Goal: Contribute content: Contribute content

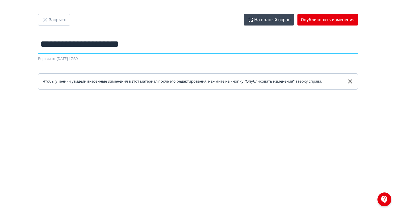
click at [185, 45] on input "**********" at bounding box center [198, 44] width 320 height 19
click at [204, 45] on input "**********" at bounding box center [198, 44] width 320 height 19
click at [200, 44] on input "**********" at bounding box center [198, 44] width 320 height 19
drag, startPoint x: 201, startPoint y: 45, endPoint x: 78, endPoint y: 51, distance: 123.3
click at [78, 51] on div "**********" at bounding box center [198, 52] width 348 height 76
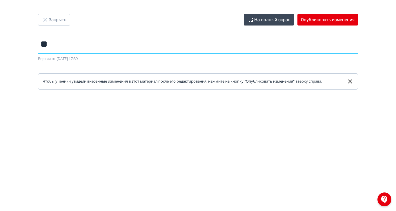
type input "*"
type input "**********"
click at [49, 18] on icon "button" at bounding box center [45, 19] width 7 height 7
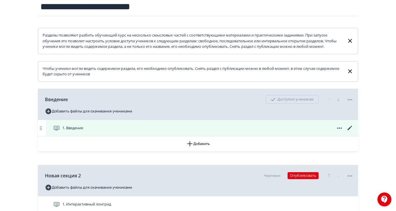
scroll to position [109, 0]
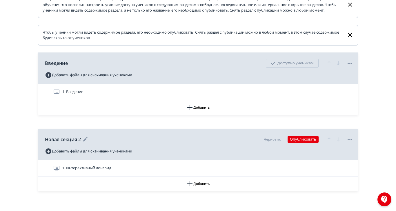
click at [81, 143] on span "Новая секция 2" at bounding box center [63, 139] width 36 height 7
click at [138, 144] on div "Новая секция 2 Черновик Опубликовать" at bounding box center [199, 139] width 308 height 14
click at [89, 143] on icon at bounding box center [85, 139] width 7 height 7
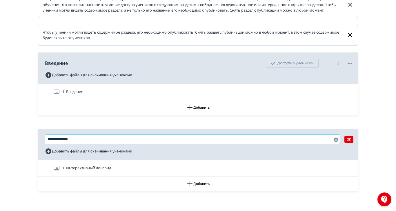
click at [125, 144] on input "**********" at bounding box center [192, 139] width 295 height 9
drag, startPoint x: 92, startPoint y: 143, endPoint x: 84, endPoint y: 143, distance: 8.1
click at [84, 143] on div "**********" at bounding box center [198, 65] width 348 height 320
type input "**********"
click at [41, 176] on div "**********" at bounding box center [198, 65] width 396 height 348
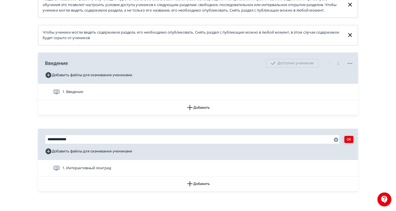
click at [353, 143] on button "OK" at bounding box center [348, 139] width 9 height 7
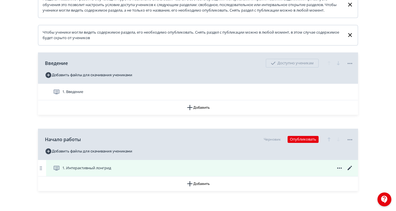
click at [111, 171] on span "1. Интерактивный лонгрид" at bounding box center [86, 168] width 49 height 6
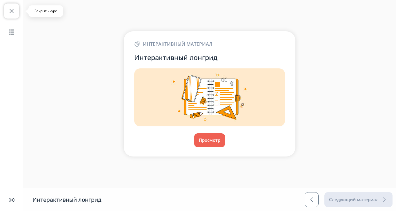
click at [10, 11] on span "button" at bounding box center [11, 11] width 7 height 7
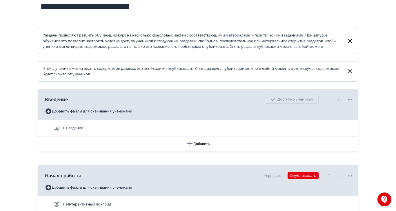
scroll to position [109, 0]
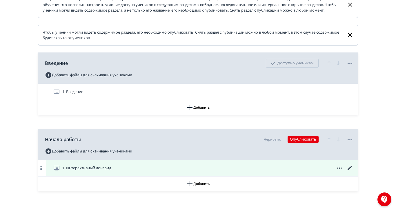
click at [353, 171] on icon at bounding box center [349, 168] width 7 height 7
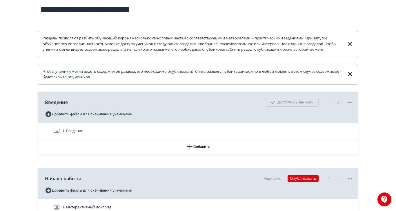
scroll to position [109, 0]
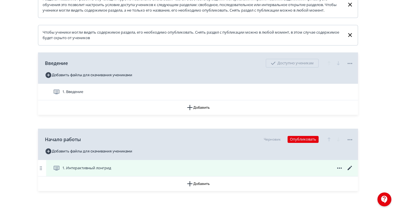
click at [111, 171] on span "1. Интерактивный лонгрид" at bounding box center [86, 168] width 49 height 6
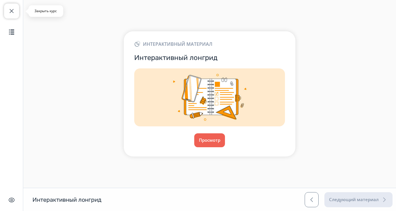
click at [12, 10] on span "button" at bounding box center [11, 11] width 7 height 7
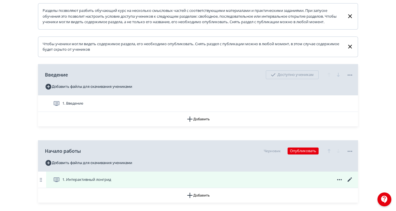
scroll to position [109, 0]
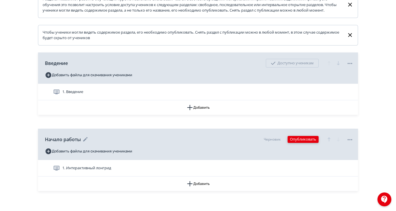
click at [318, 143] on button "Опубликовать" at bounding box center [302, 139] width 31 height 7
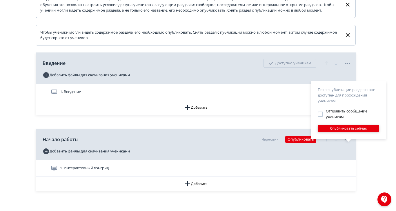
click at [355, 130] on button "Опубликовать сейчас" at bounding box center [347, 128] width 61 height 7
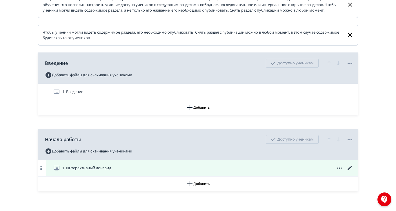
click at [352, 170] on icon at bounding box center [349, 168] width 4 height 4
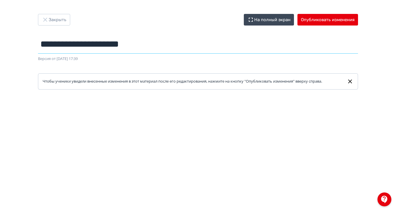
click at [196, 46] on input "**********" at bounding box center [198, 44] width 320 height 19
drag, startPoint x: 203, startPoint y: 46, endPoint x: 81, endPoint y: 45, distance: 122.0
click at [81, 45] on div "**********" at bounding box center [198, 52] width 348 height 76
type input "*"
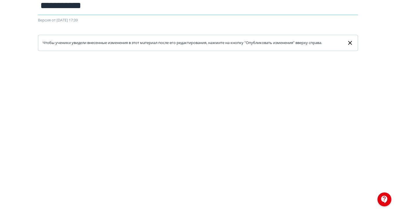
scroll to position [36, 0]
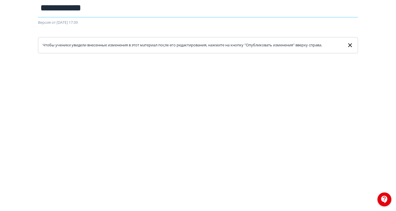
type input "**********"
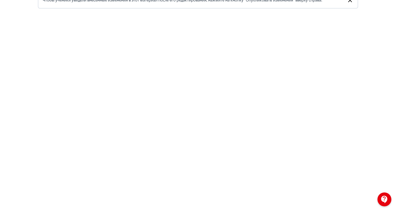
scroll to position [0, 0]
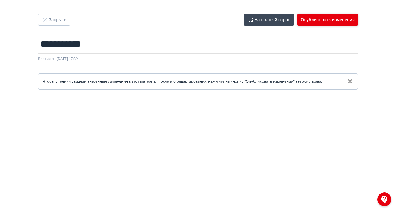
click at [358, 22] on button "Опубликовать изменения" at bounding box center [327, 20] width 61 height 12
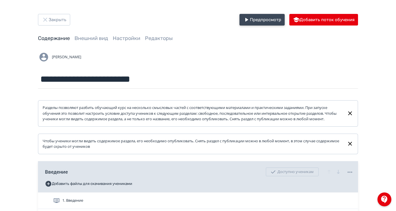
click at [248, 21] on icon "button" at bounding box center [246, 19] width 3 height 3
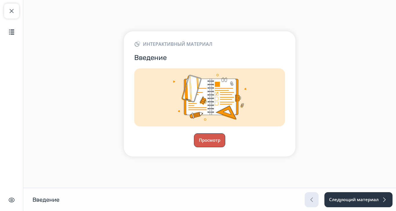
click at [225, 147] on button "Просмотр" at bounding box center [209, 140] width 31 height 14
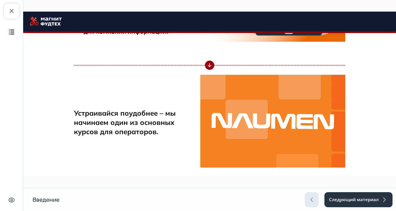
scroll to position [803, 0]
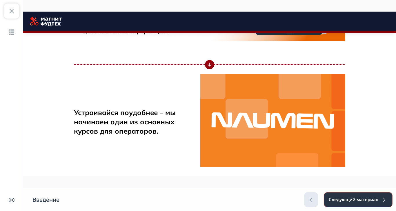
click at [392, 207] on button "Следующий материал" at bounding box center [358, 199] width 69 height 15
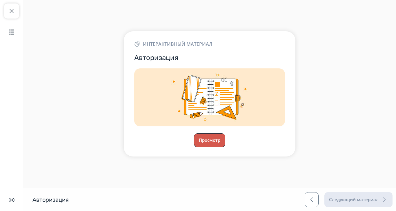
click at [225, 147] on button "Просмотр" at bounding box center [209, 140] width 31 height 14
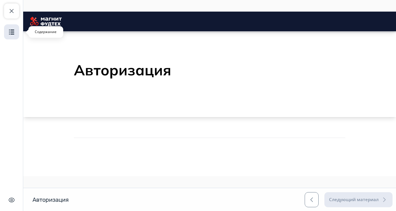
click at [10, 32] on img "button" at bounding box center [11, 31] width 7 height 7
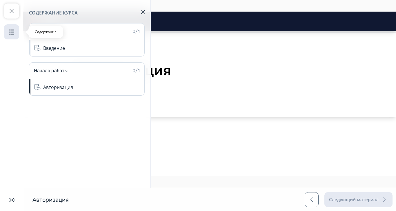
click at [10, 32] on img "button" at bounding box center [11, 31] width 7 height 7
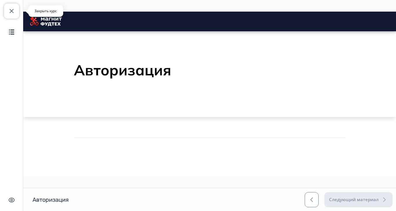
click at [13, 11] on span "button" at bounding box center [11, 11] width 7 height 7
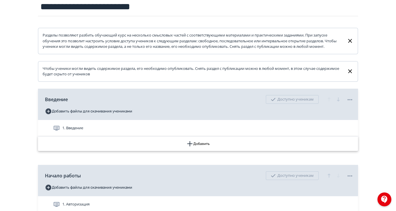
scroll to position [109, 0]
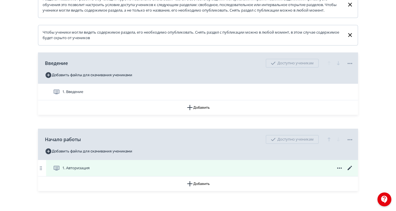
click at [353, 171] on icon at bounding box center [349, 168] width 7 height 7
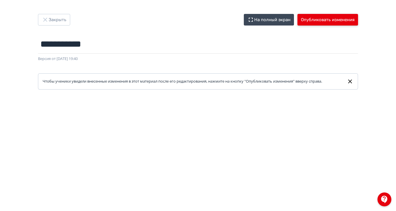
click at [358, 19] on button "Опубликовать изменения" at bounding box center [327, 20] width 61 height 12
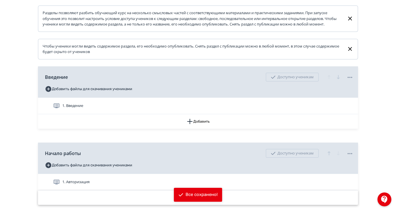
scroll to position [122, 0]
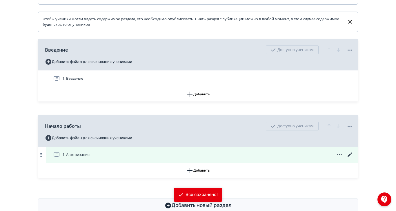
click at [352, 157] on icon at bounding box center [349, 154] width 4 height 4
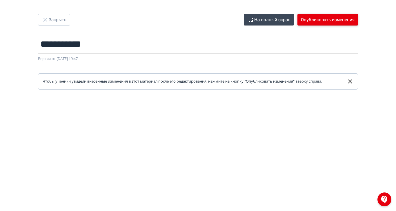
click at [358, 21] on button "Опубликовать изменения" at bounding box center [327, 20] width 61 height 12
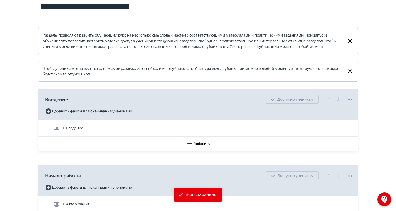
scroll to position [109, 0]
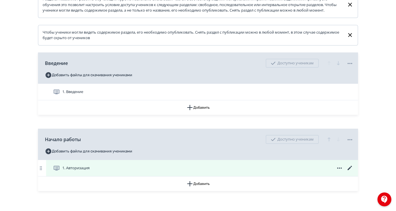
click at [353, 171] on icon at bounding box center [349, 168] width 7 height 7
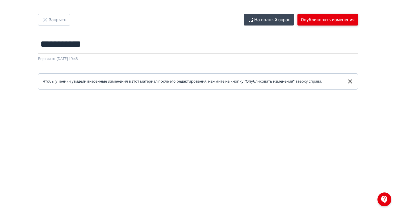
click at [358, 22] on button "Опубликовать изменения" at bounding box center [327, 20] width 61 height 12
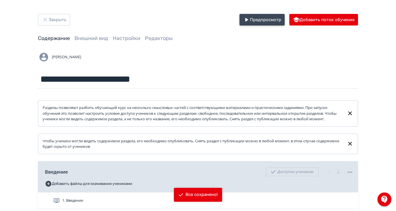
click at [248, 19] on icon "button" at bounding box center [246, 19] width 3 height 3
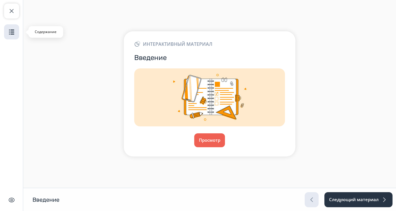
click at [10, 35] on img "button" at bounding box center [11, 31] width 7 height 7
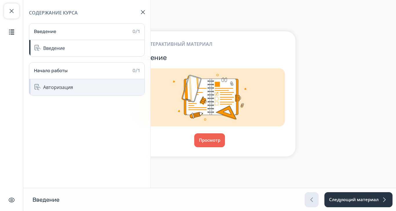
click at [57, 86] on div "Авторизация" at bounding box center [58, 87] width 30 height 7
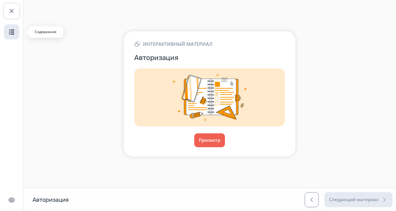
click at [11, 26] on button "Содержание" at bounding box center [11, 31] width 15 height 15
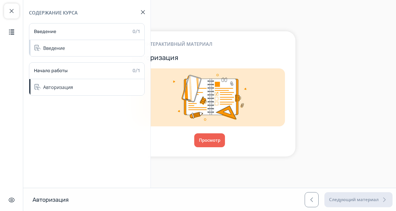
click at [251, 168] on div "Интерактивный материал Авторизация Просмотр" at bounding box center [209, 94] width 373 height 148
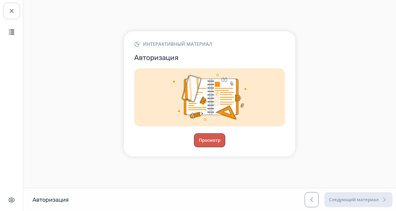
click at [225, 147] on button "Просмотр" at bounding box center [209, 140] width 31 height 14
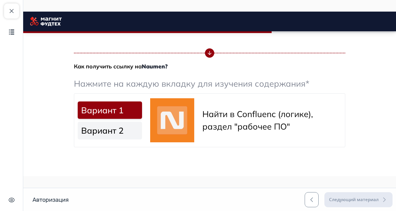
scroll to position [253, 0]
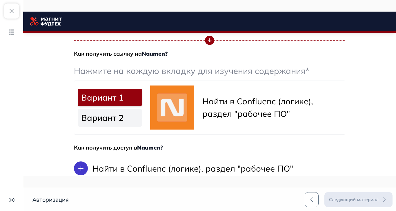
click at [142, 119] on link "Вариант 2" at bounding box center [110, 117] width 64 height 17
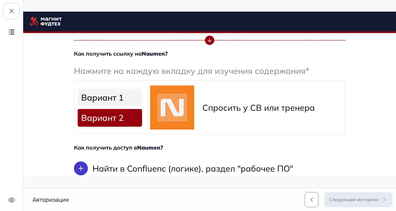
click at [142, 96] on link "Вариант 1" at bounding box center [110, 97] width 64 height 17
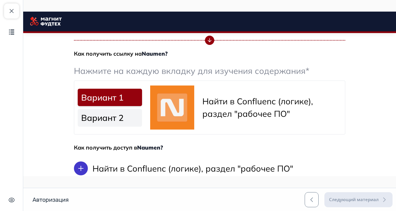
click at [142, 118] on link "Вариант 2" at bounding box center [110, 117] width 64 height 17
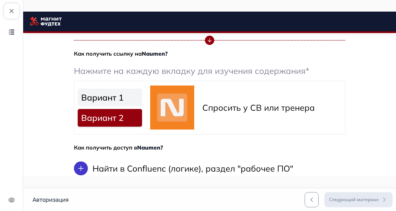
click at [142, 96] on link "Вариант 1" at bounding box center [110, 97] width 64 height 17
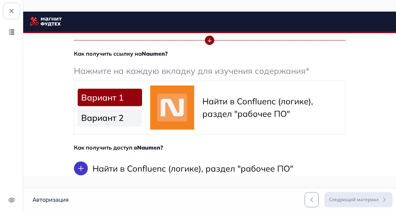
click at [140, 122] on link "Вариант 2" at bounding box center [110, 117] width 64 height 17
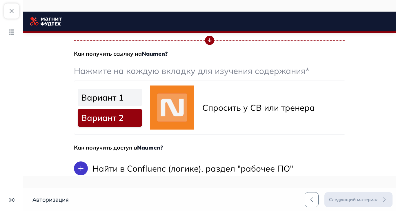
click at [134, 99] on link "Вариант 1" at bounding box center [110, 97] width 64 height 17
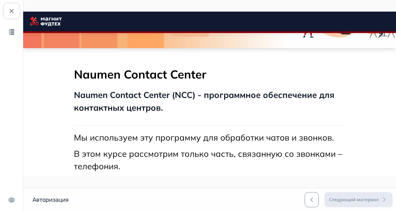
scroll to position [0, 0]
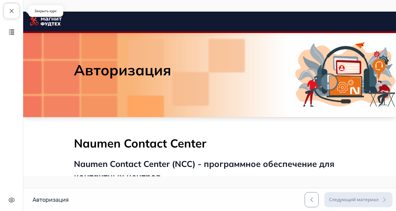
click at [7, 12] on button "Закрыть курс" at bounding box center [11, 10] width 15 height 15
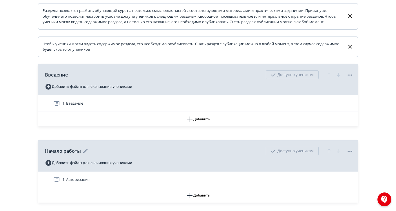
scroll to position [109, 0]
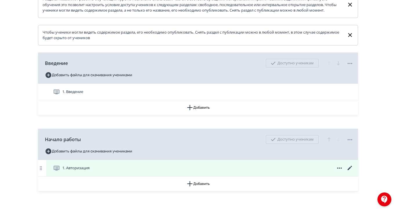
click at [352, 170] on icon at bounding box center [349, 168] width 4 height 4
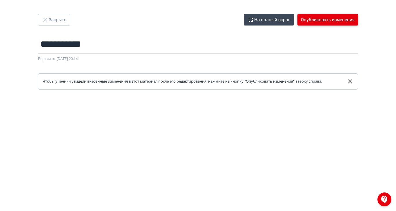
click at [358, 17] on button "Опубликовать изменения" at bounding box center [327, 20] width 61 height 12
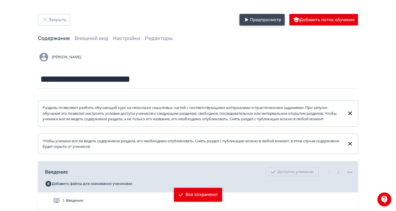
click at [250, 18] on icon "button" at bounding box center [246, 19] width 7 height 7
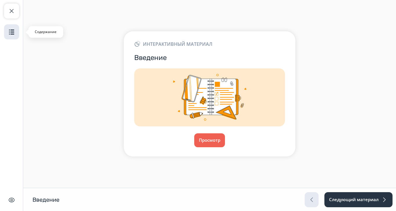
click at [12, 31] on img "button" at bounding box center [11, 31] width 7 height 7
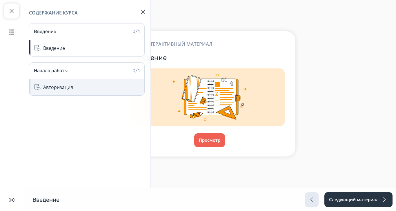
click at [51, 85] on div "Авторизация" at bounding box center [58, 87] width 30 height 7
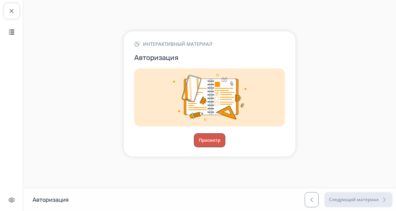
click at [225, 147] on button "Просмотр" at bounding box center [209, 140] width 31 height 14
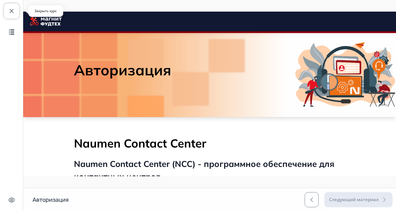
click at [8, 11] on span "button" at bounding box center [11, 11] width 7 height 7
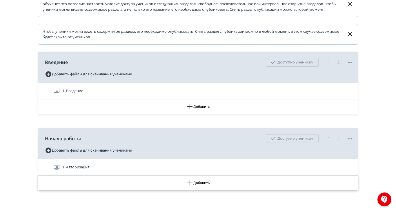
scroll to position [122, 0]
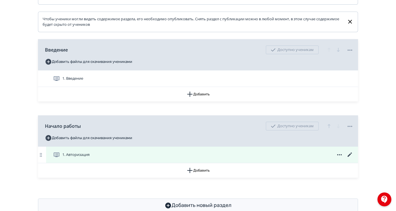
click at [353, 158] on icon at bounding box center [349, 154] width 7 height 7
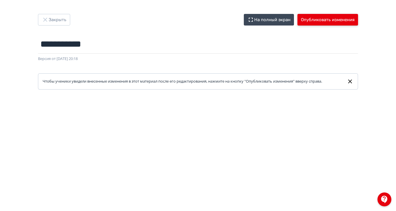
click at [358, 21] on button "Опубликовать изменения" at bounding box center [327, 20] width 61 height 12
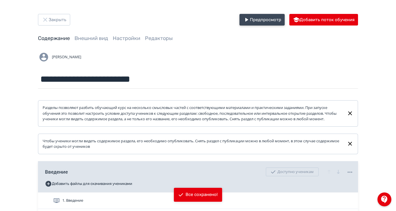
drag, startPoint x: 293, startPoint y: 20, endPoint x: 290, endPoint y: 41, distance: 20.9
click at [250, 20] on icon "button" at bounding box center [246, 19] width 7 height 7
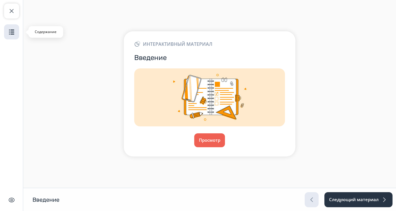
click at [10, 31] on img "button" at bounding box center [11, 31] width 7 height 7
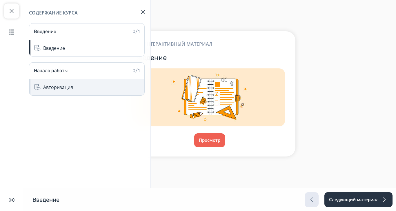
click at [70, 86] on div "Авторизация" at bounding box center [58, 87] width 30 height 7
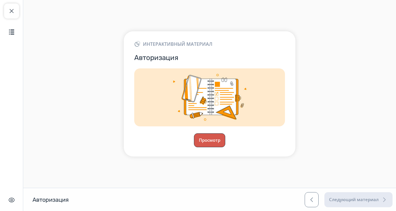
click at [225, 147] on button "Просмотр" at bounding box center [209, 140] width 31 height 14
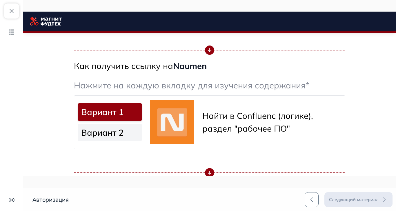
scroll to position [238, 0]
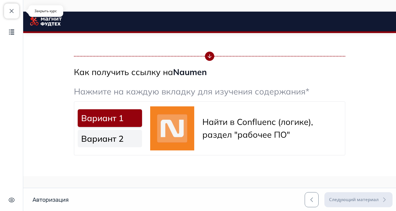
click at [9, 11] on span "button" at bounding box center [11, 11] width 7 height 7
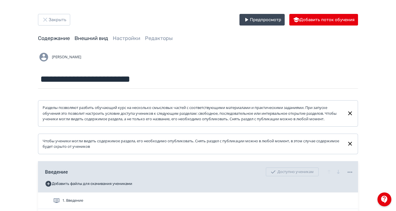
click at [108, 37] on link "Внешний вид" at bounding box center [91, 38] width 34 height 6
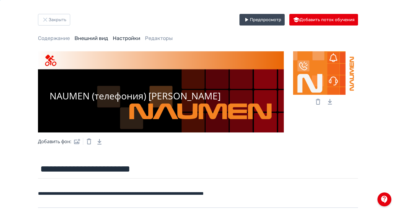
click at [140, 38] on link "Настройки" at bounding box center [127, 38] width 28 height 6
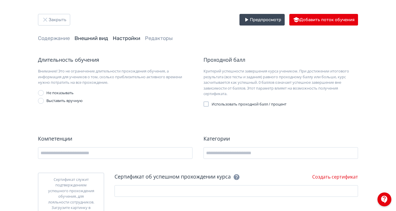
click at [108, 36] on link "Внешний вид" at bounding box center [91, 38] width 34 height 6
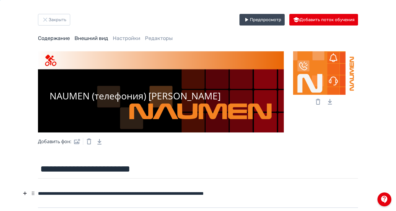
click at [70, 36] on link "Содержание" at bounding box center [54, 38] width 32 height 6
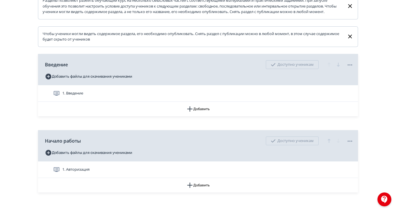
scroll to position [109, 0]
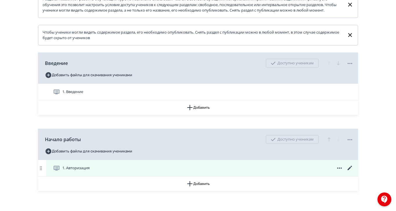
click at [353, 171] on icon at bounding box center [349, 168] width 7 height 7
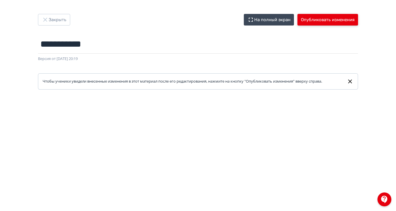
click at [358, 22] on button "Опубликовать изменения" at bounding box center [327, 20] width 61 height 12
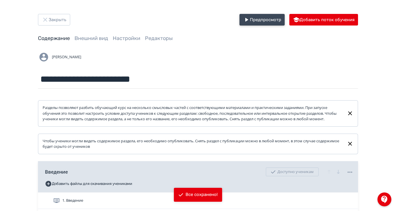
click at [250, 21] on icon "button" at bounding box center [246, 19] width 7 height 7
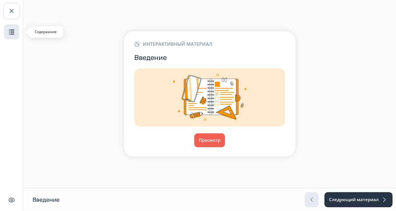
click at [9, 31] on img "button" at bounding box center [11, 31] width 7 height 7
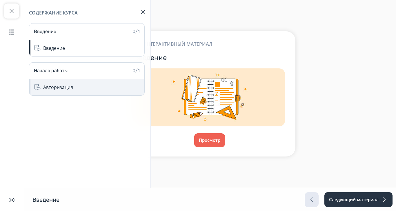
click at [52, 86] on div "Авторизация" at bounding box center [58, 87] width 30 height 7
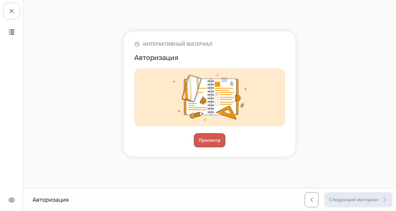
click at [225, 147] on button "Просмотр" at bounding box center [209, 140] width 31 height 14
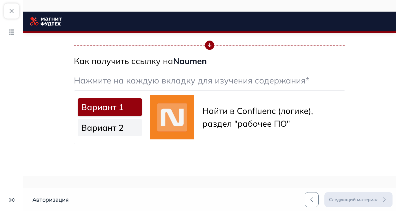
scroll to position [201, 0]
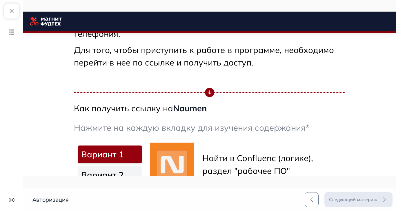
click at [142, 178] on link "Вариант 2" at bounding box center [110, 174] width 64 height 17
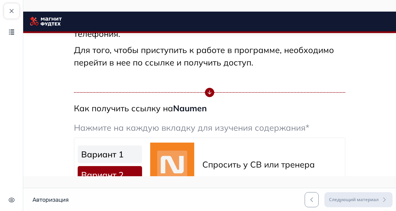
click at [142, 154] on link "Вариант 1" at bounding box center [110, 153] width 64 height 17
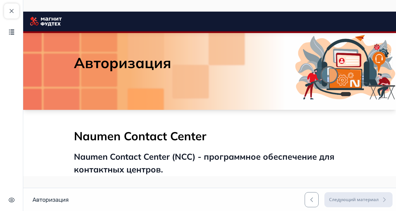
scroll to position [0, 0]
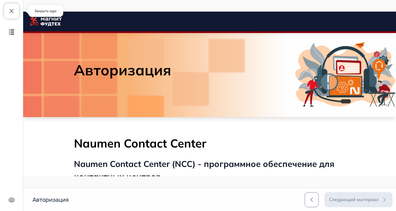
click at [9, 12] on span "button" at bounding box center [11, 11] width 7 height 7
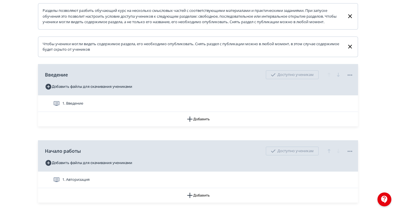
scroll to position [109, 0]
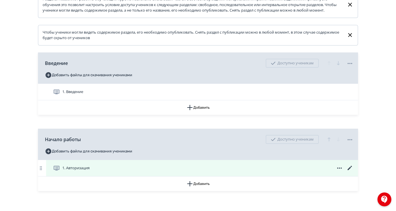
click at [353, 171] on icon at bounding box center [349, 168] width 7 height 7
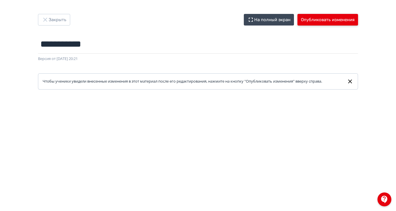
click at [358, 20] on button "Опубликовать изменения" at bounding box center [327, 20] width 61 height 12
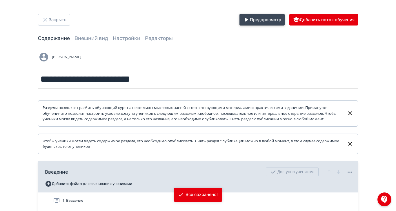
click at [250, 21] on icon "button" at bounding box center [246, 19] width 7 height 7
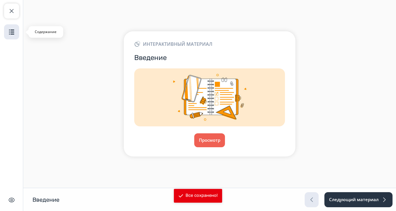
click at [12, 35] on img "button" at bounding box center [11, 31] width 7 height 7
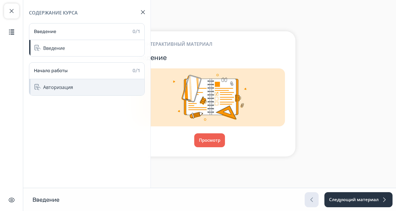
click at [61, 84] on div "Авторизация" at bounding box center [58, 87] width 30 height 7
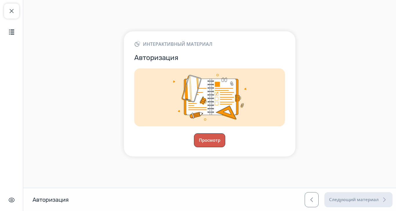
click at [225, 147] on button "Просмотр" at bounding box center [209, 140] width 31 height 14
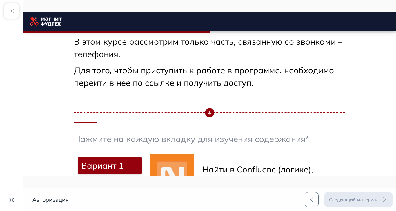
scroll to position [217, 0]
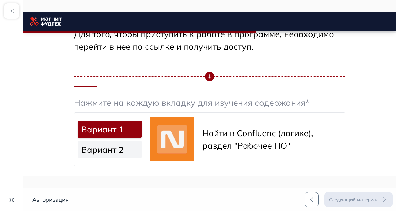
click at [142, 149] on link "Вариант 2" at bounding box center [110, 149] width 64 height 17
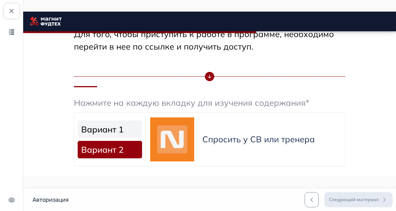
click at [142, 129] on link "Вариант 1" at bounding box center [110, 129] width 64 height 17
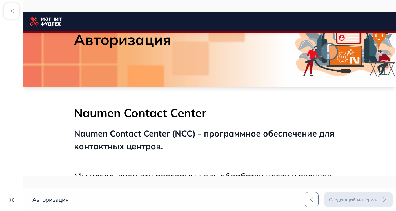
scroll to position [0, 0]
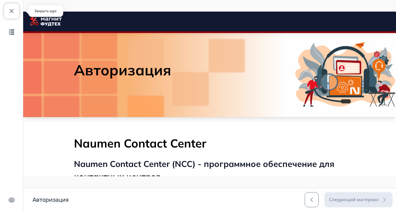
click at [6, 10] on button "Закрыть курс" at bounding box center [11, 10] width 15 height 15
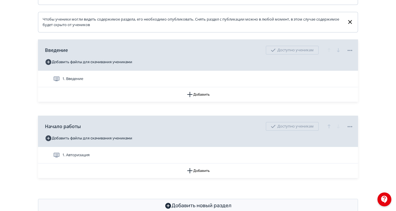
scroll to position [122, 0]
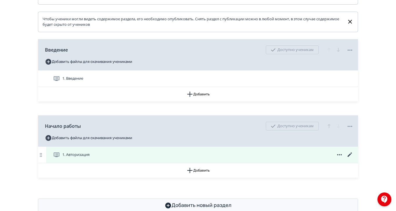
click at [352, 157] on icon at bounding box center [349, 154] width 4 height 4
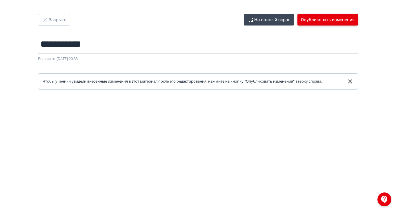
click at [358, 18] on button "Опубликовать изменения" at bounding box center [327, 20] width 61 height 12
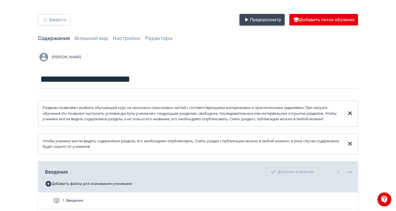
click at [250, 18] on icon "button" at bounding box center [246, 19] width 7 height 7
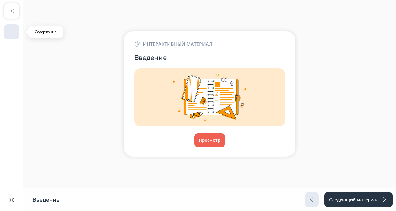
click at [8, 32] on img "button" at bounding box center [11, 31] width 7 height 7
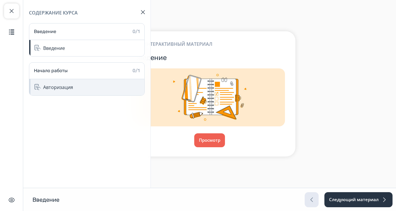
click at [58, 90] on div "Авторизация" at bounding box center [58, 87] width 30 height 7
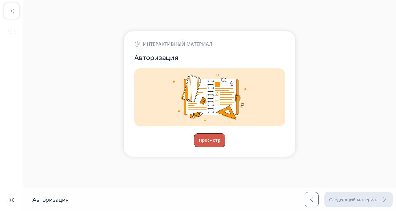
click at [225, 147] on button "Просмотр" at bounding box center [209, 140] width 31 height 14
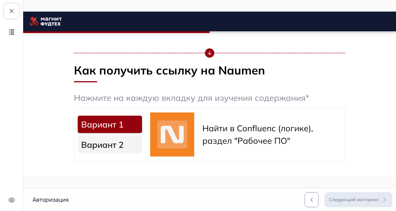
scroll to position [253, 0]
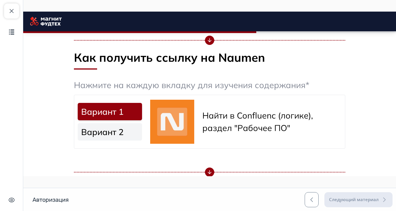
click at [138, 137] on link "Вариант 2" at bounding box center [110, 131] width 64 height 17
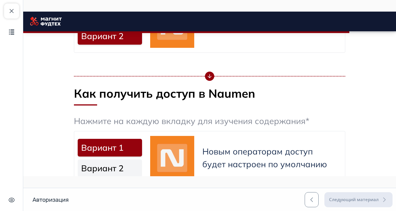
scroll to position [362, 0]
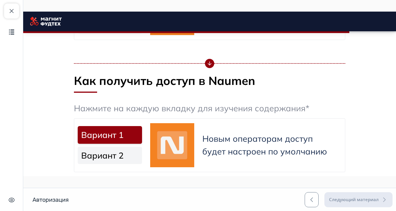
click at [142, 155] on link "Вариант 2" at bounding box center [110, 155] width 64 height 17
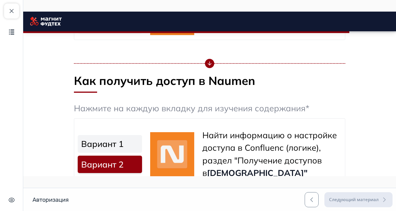
click at [142, 143] on link "Вариант 1" at bounding box center [110, 143] width 64 height 17
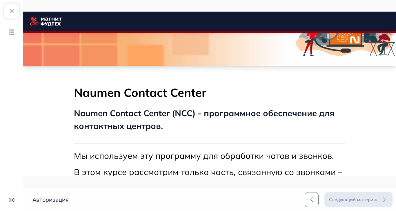
scroll to position [0, 0]
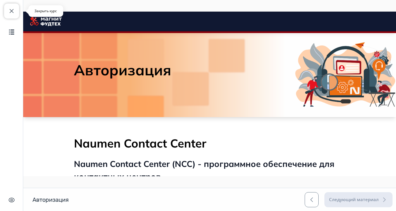
click at [9, 12] on span "button" at bounding box center [11, 11] width 7 height 7
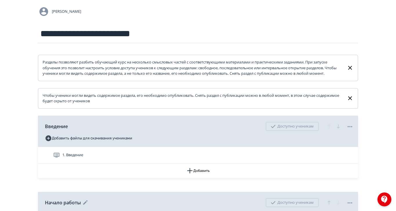
scroll to position [122, 0]
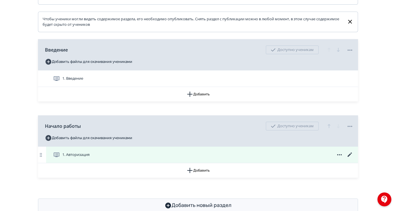
click at [353, 158] on icon at bounding box center [349, 154] width 7 height 7
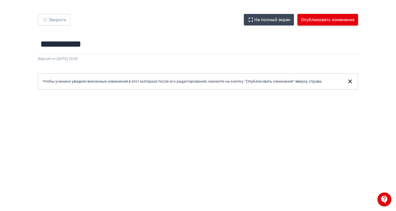
click at [358, 17] on button "Опубликовать изменения" at bounding box center [327, 20] width 61 height 12
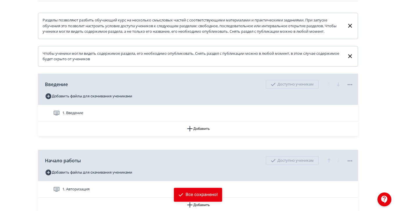
scroll to position [109, 0]
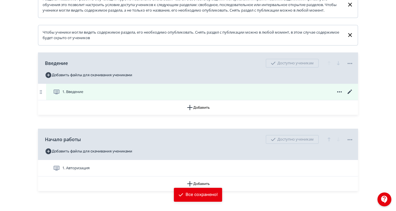
click at [353, 95] on icon at bounding box center [349, 91] width 7 height 7
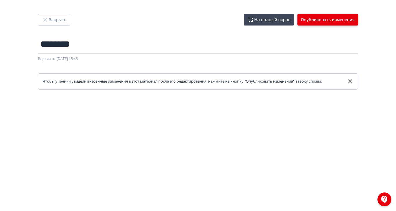
click at [357, 19] on button "Опубликовать изменения" at bounding box center [327, 20] width 61 height 12
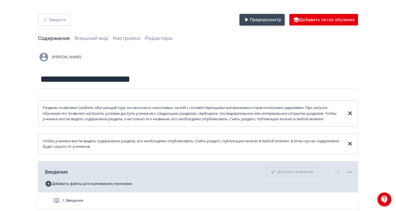
click at [284, 19] on button "Предпросмотр" at bounding box center [261, 20] width 45 height 12
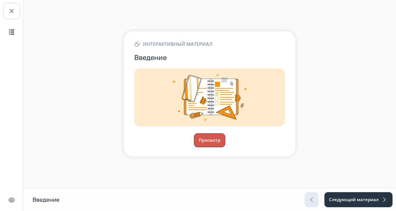
click at [225, 147] on button "Просмотр" at bounding box center [209, 140] width 31 height 14
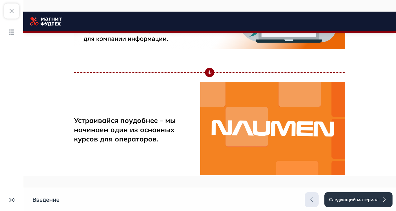
scroll to position [820, 0]
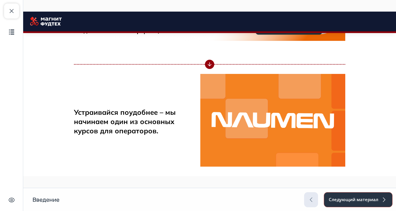
click at [392, 207] on button "Следующий материал" at bounding box center [358, 199] width 69 height 15
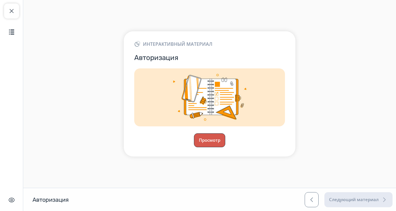
click at [225, 147] on button "Просмотр" at bounding box center [209, 140] width 31 height 14
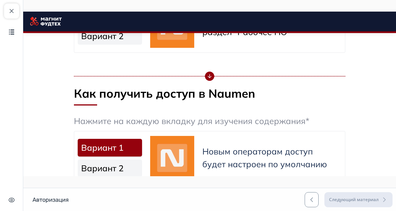
scroll to position [362, 0]
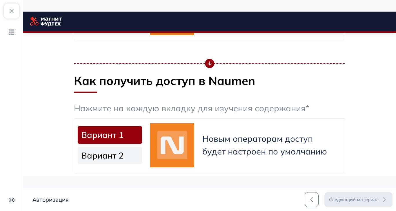
click at [142, 160] on link "Вариант 2" at bounding box center [110, 155] width 64 height 17
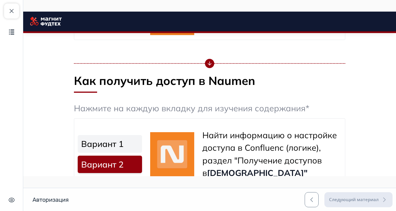
click at [142, 143] on link "Вариант 1" at bounding box center [110, 143] width 64 height 17
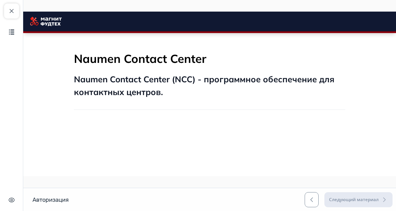
scroll to position [0, 0]
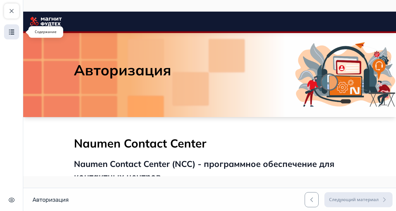
click at [15, 30] on button "Содержание" at bounding box center [11, 31] width 15 height 15
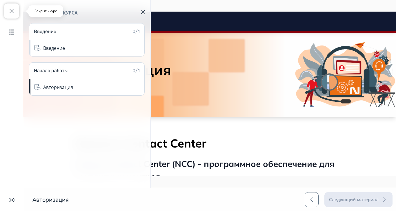
click at [8, 10] on span "button" at bounding box center [11, 11] width 7 height 7
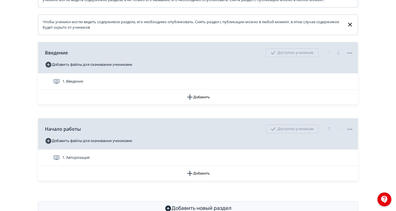
scroll to position [122, 0]
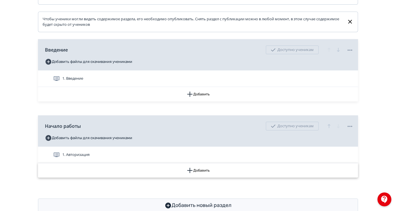
click at [193, 174] on icon "button" at bounding box center [189, 170] width 7 height 7
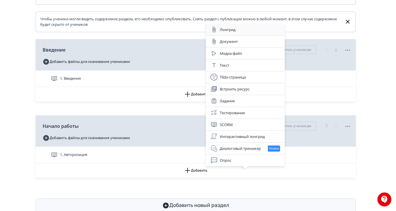
click at [233, 28] on div "Лонгрид" at bounding box center [245, 29] width 70 height 7
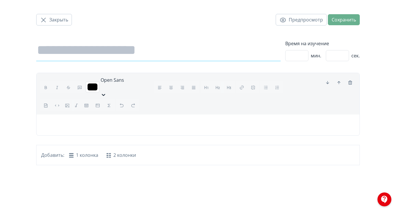
click at [173, 54] on input at bounding box center [158, 50] width 244 height 22
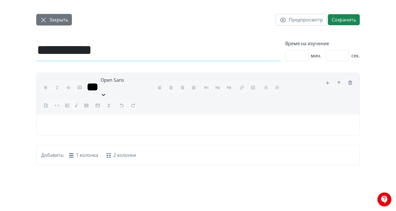
type input "**********"
click at [47, 20] on icon "button" at bounding box center [43, 20] width 7 height 7
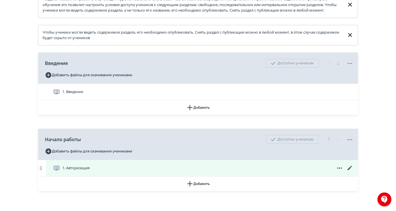
scroll to position [122, 0]
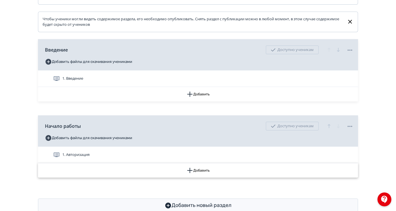
click at [193, 174] on icon "button" at bounding box center [189, 170] width 7 height 7
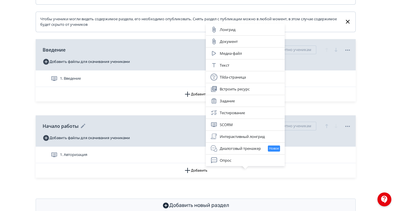
click at [244, 137] on div "Интерактивный лонгрид" at bounding box center [245, 136] width 70 height 7
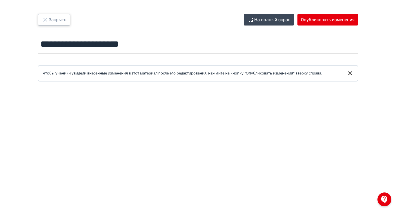
drag, startPoint x: 94, startPoint y: 18, endPoint x: 113, endPoint y: 33, distance: 24.7
click at [49, 18] on icon "button" at bounding box center [45, 19] width 7 height 7
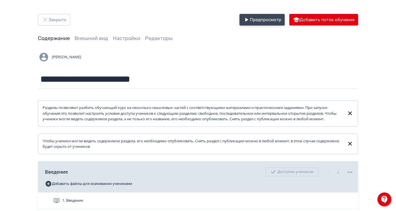
click at [250, 18] on icon "button" at bounding box center [246, 19] width 7 height 7
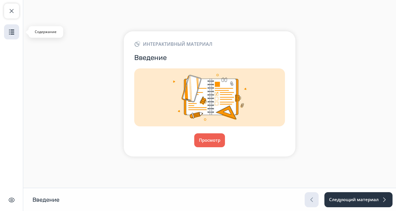
click at [14, 31] on img "button" at bounding box center [11, 31] width 7 height 7
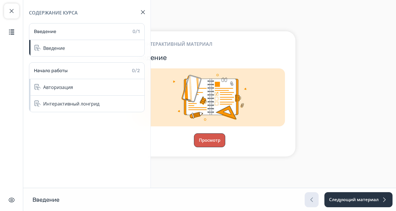
click at [225, 147] on button "Просмотр" at bounding box center [209, 140] width 31 height 14
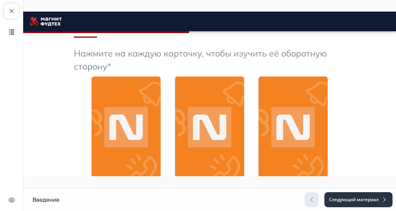
scroll to position [290, 0]
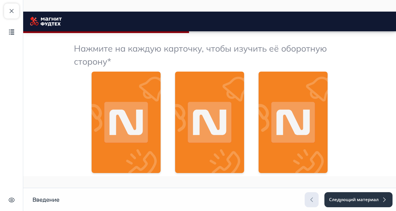
click at [160, 115] on img at bounding box center [126, 123] width 69 height 102
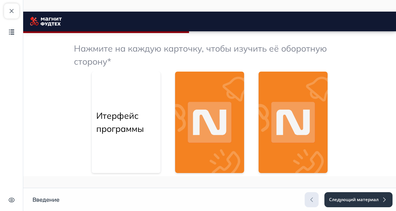
click at [244, 120] on img at bounding box center [209, 123] width 69 height 102
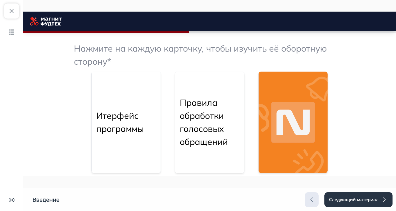
click at [327, 127] on img at bounding box center [292, 123] width 69 height 102
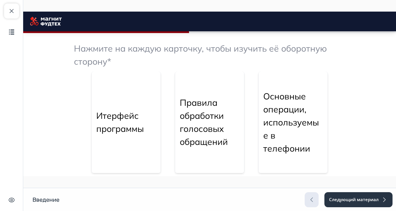
scroll to position [326, 0]
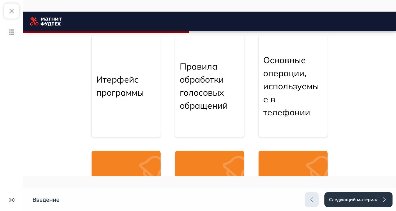
click at [160, 188] on img at bounding box center [126, 202] width 69 height 102
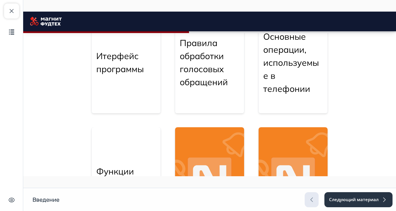
scroll to position [362, 0]
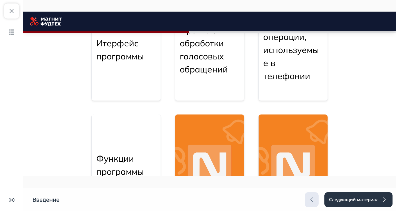
click at [242, 167] on img at bounding box center [209, 165] width 69 height 102
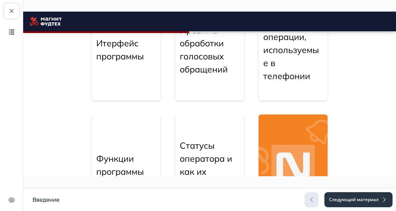
click at [327, 163] on img at bounding box center [292, 165] width 69 height 102
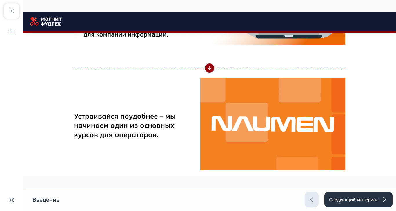
scroll to position [820, 0]
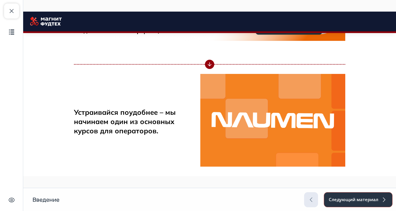
click at [392, 207] on button "Следующий материал" at bounding box center [358, 199] width 69 height 15
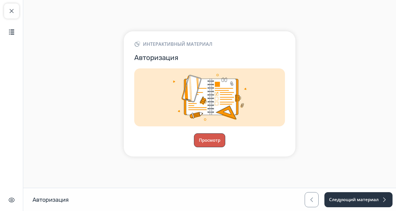
click at [225, 147] on button "Просмотр" at bounding box center [209, 140] width 31 height 14
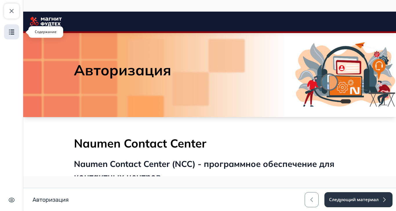
click at [8, 31] on img "button" at bounding box center [11, 31] width 7 height 7
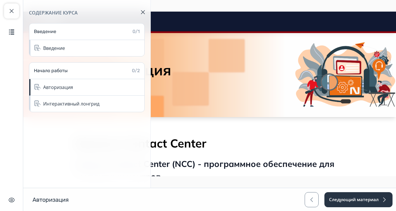
click at [11, 13] on span "button" at bounding box center [11, 11] width 7 height 7
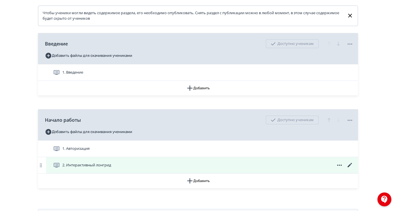
scroll to position [138, 0]
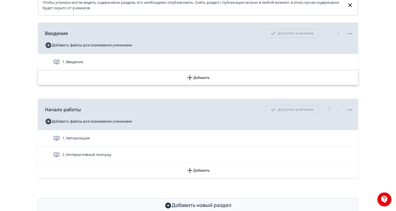
click at [192, 80] on icon "button" at bounding box center [189, 77] width 5 height 5
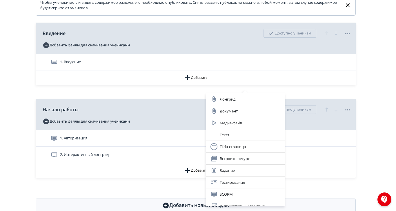
click at [395, 95] on div "Лонгрид Документ Медиа-файл Текст Tilda-страница Встроить ресурс Задание Тестир…" at bounding box center [198, 105] width 396 height 211
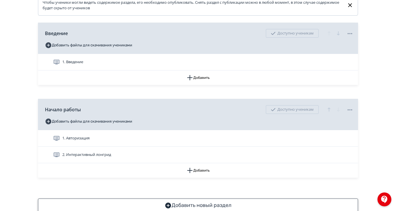
click at [171, 209] on icon "button" at bounding box center [168, 205] width 7 height 7
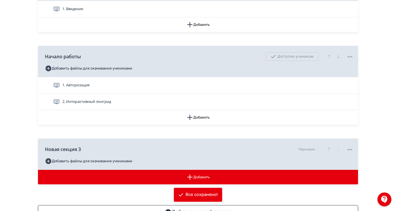
scroll to position [198, 0]
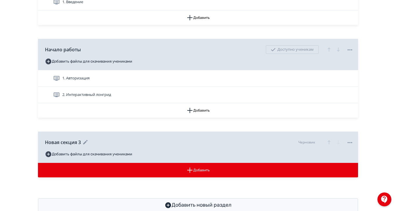
click at [81, 146] on span "Новая секция 3" at bounding box center [63, 142] width 36 height 7
click at [89, 146] on icon at bounding box center [85, 142] width 7 height 7
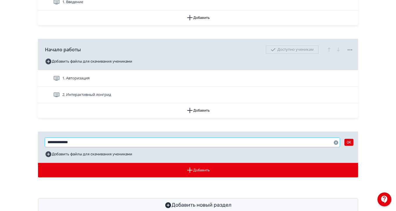
click at [141, 147] on input "**********" at bounding box center [192, 142] width 295 height 9
type input "*"
drag, startPoint x: 118, startPoint y: 146, endPoint x: 94, endPoint y: 144, distance: 24.4
click at [94, 144] on input "**********" at bounding box center [192, 142] width 295 height 9
type input "**********"
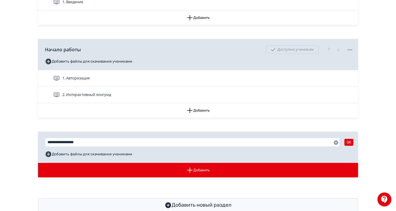
click at [73, 141] on div "**********" at bounding box center [198, 13] width 348 height 397
click at [193, 174] on icon "button" at bounding box center [189, 170] width 7 height 7
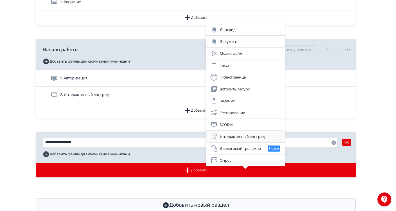
click at [245, 135] on div "Интерактивный лонгрид" at bounding box center [245, 136] width 70 height 7
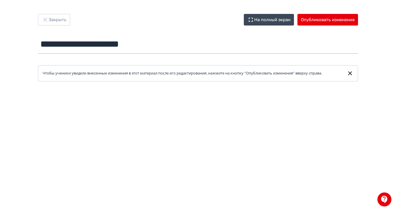
drag, startPoint x: 202, startPoint y: 48, endPoint x: 89, endPoint y: 50, distance: 113.6
click at [89, 50] on input "**********" at bounding box center [198, 44] width 320 height 19
type input "**********"
click at [49, 19] on icon "button" at bounding box center [45, 19] width 7 height 7
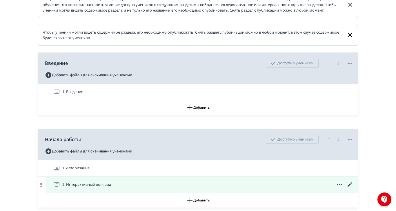
scroll to position [145, 0]
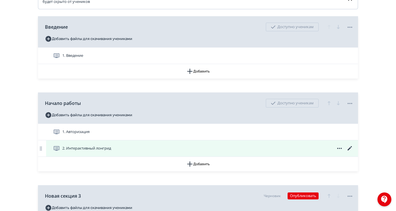
click at [111, 151] on span "2. Интерактивный лонгрид" at bounding box center [86, 148] width 49 height 6
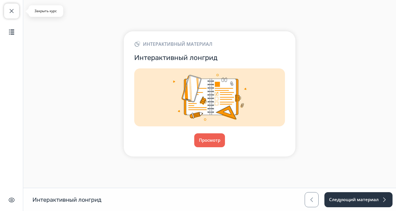
click at [12, 6] on button "Закрыть курс" at bounding box center [11, 10] width 15 height 15
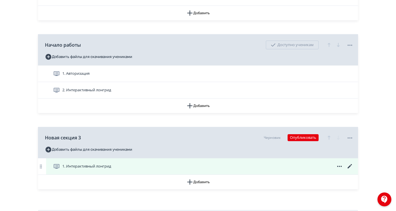
scroll to position [215, 0]
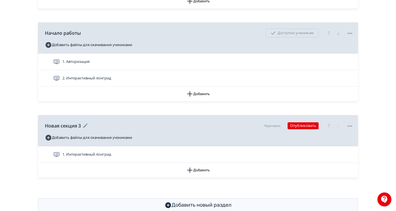
click at [89, 129] on icon at bounding box center [85, 125] width 7 height 7
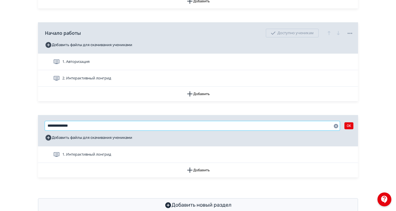
drag, startPoint x: 133, startPoint y: 131, endPoint x: 87, endPoint y: 130, distance: 45.2
click at [87, 130] on div "**********" at bounding box center [198, 130] width 320 height 31
type input "**********"
click at [56, 161] on div "**********" at bounding box center [198, 5] width 396 height 441
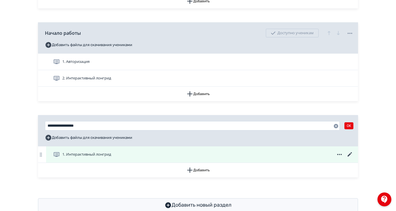
click at [353, 158] on span at bounding box center [339, 154] width 28 height 7
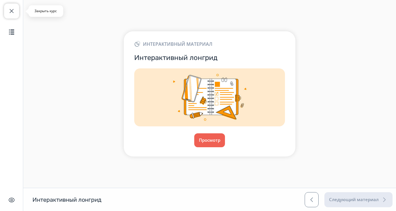
click at [8, 12] on span "button" at bounding box center [11, 11] width 7 height 7
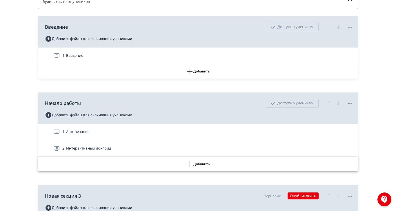
scroll to position [181, 0]
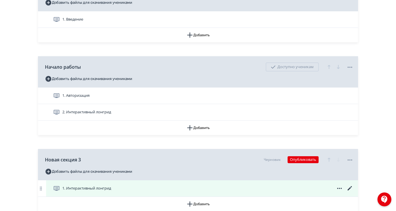
click at [352, 190] on icon at bounding box center [349, 188] width 4 height 4
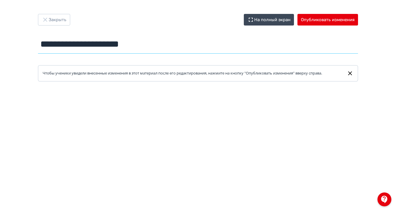
drag, startPoint x: 187, startPoint y: 45, endPoint x: 89, endPoint y: 52, distance: 98.7
click at [89, 52] on input "**********" at bounding box center [198, 44] width 320 height 19
type input "**********"
click at [358, 17] on button "Опубликовать изменения" at bounding box center [327, 20] width 61 height 12
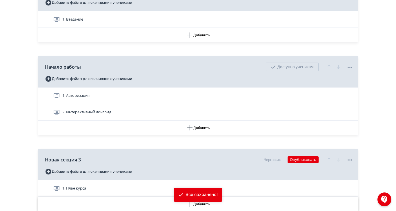
scroll to position [215, 0]
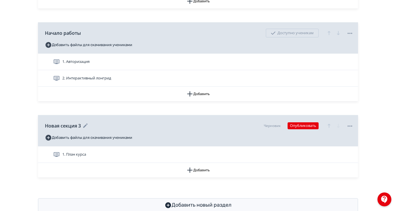
click at [87, 128] on icon at bounding box center [85, 125] width 4 height 4
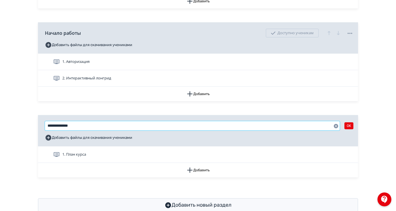
drag, startPoint x: 121, startPoint y: 130, endPoint x: 86, endPoint y: 130, distance: 34.5
click at [86, 130] on div "**********" at bounding box center [198, 130] width 320 height 31
type input "**********"
click at [353, 129] on button "OK" at bounding box center [348, 125] width 9 height 7
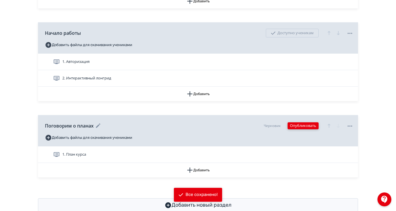
click at [318, 129] on button "Опубликовать" at bounding box center [302, 125] width 31 height 7
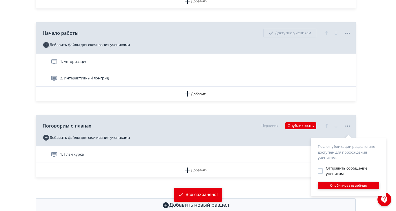
click at [352, 185] on button "Опубликовать сейчас" at bounding box center [347, 185] width 61 height 7
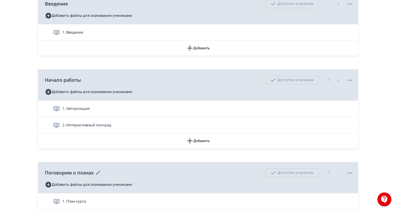
scroll to position [179, 0]
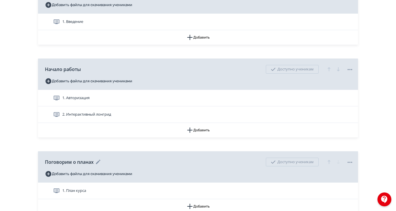
click at [330, 164] on icon "button" at bounding box center [328, 162] width 3 height 4
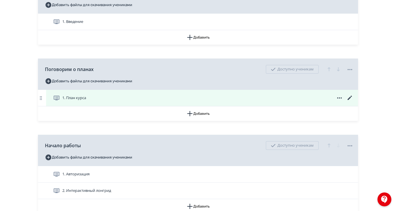
click at [353, 101] on icon at bounding box center [349, 97] width 7 height 7
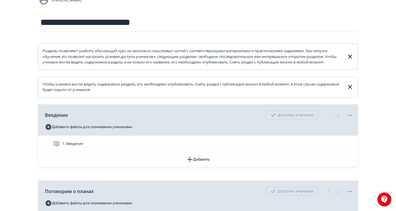
scroll to position [72, 0]
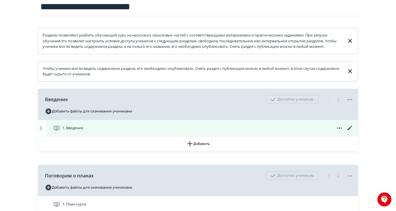
click at [352, 130] on icon at bounding box center [349, 128] width 4 height 4
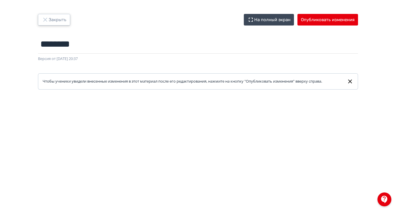
click at [49, 18] on icon "button" at bounding box center [45, 19] width 7 height 7
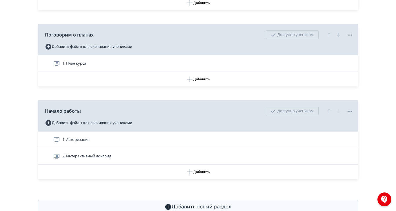
scroll to position [215, 0]
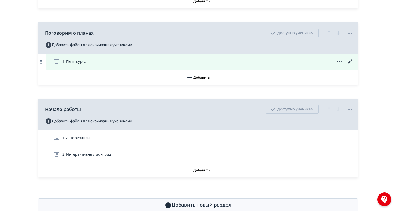
click at [353, 65] on icon at bounding box center [349, 61] width 7 height 7
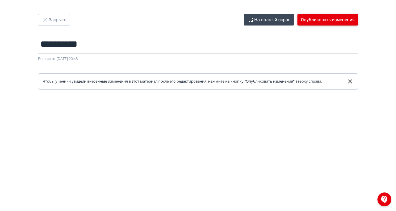
click at [357, 18] on button "Опубликовать изменения" at bounding box center [327, 20] width 61 height 12
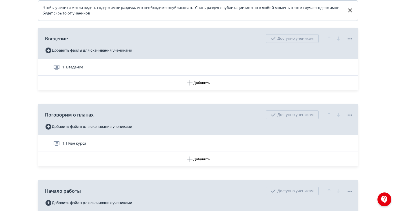
scroll to position [143, 0]
